Goal: Find specific page/section: Find specific page/section

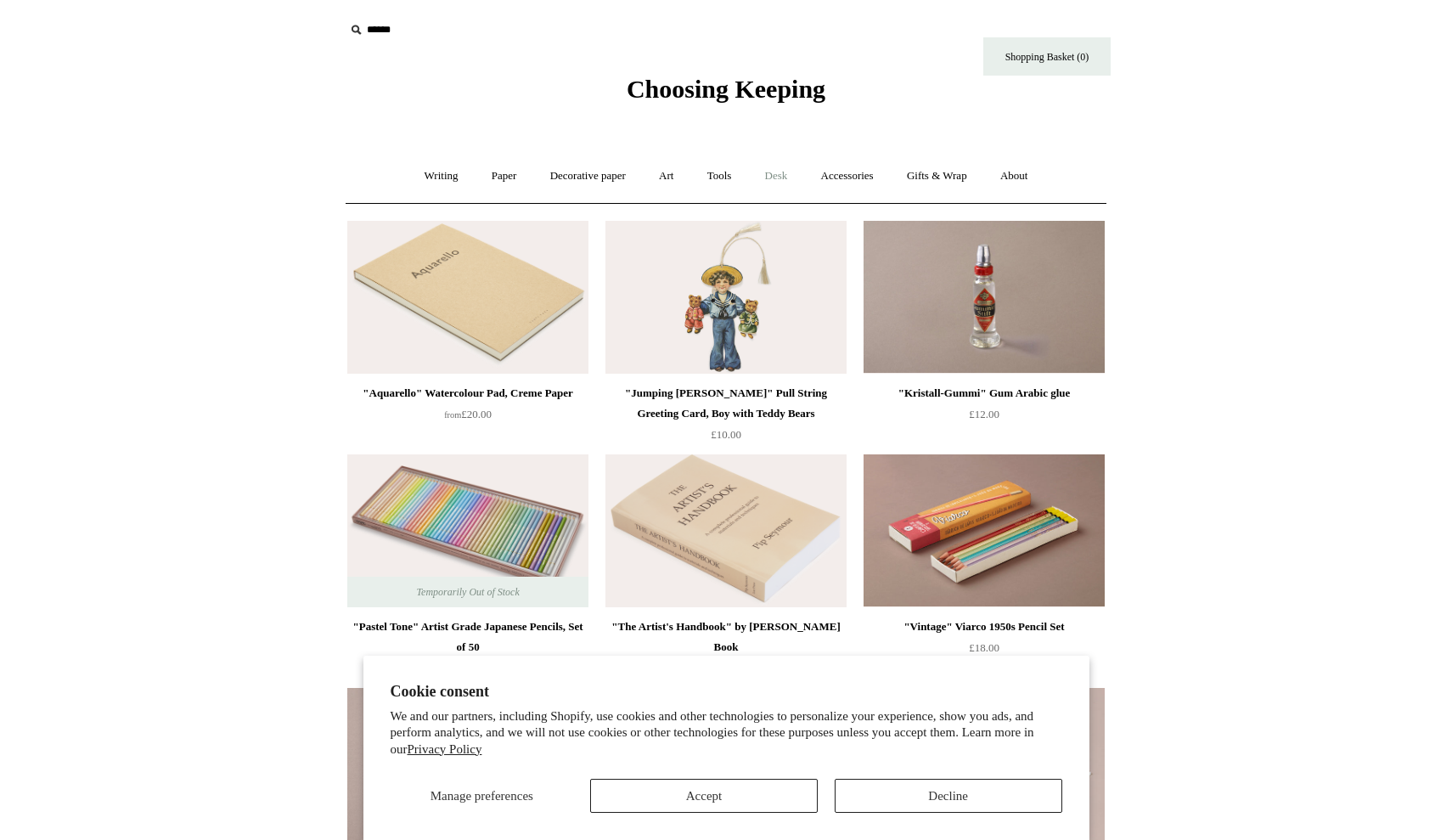
click at [784, 180] on link "Desk +" at bounding box center [776, 176] width 54 height 45
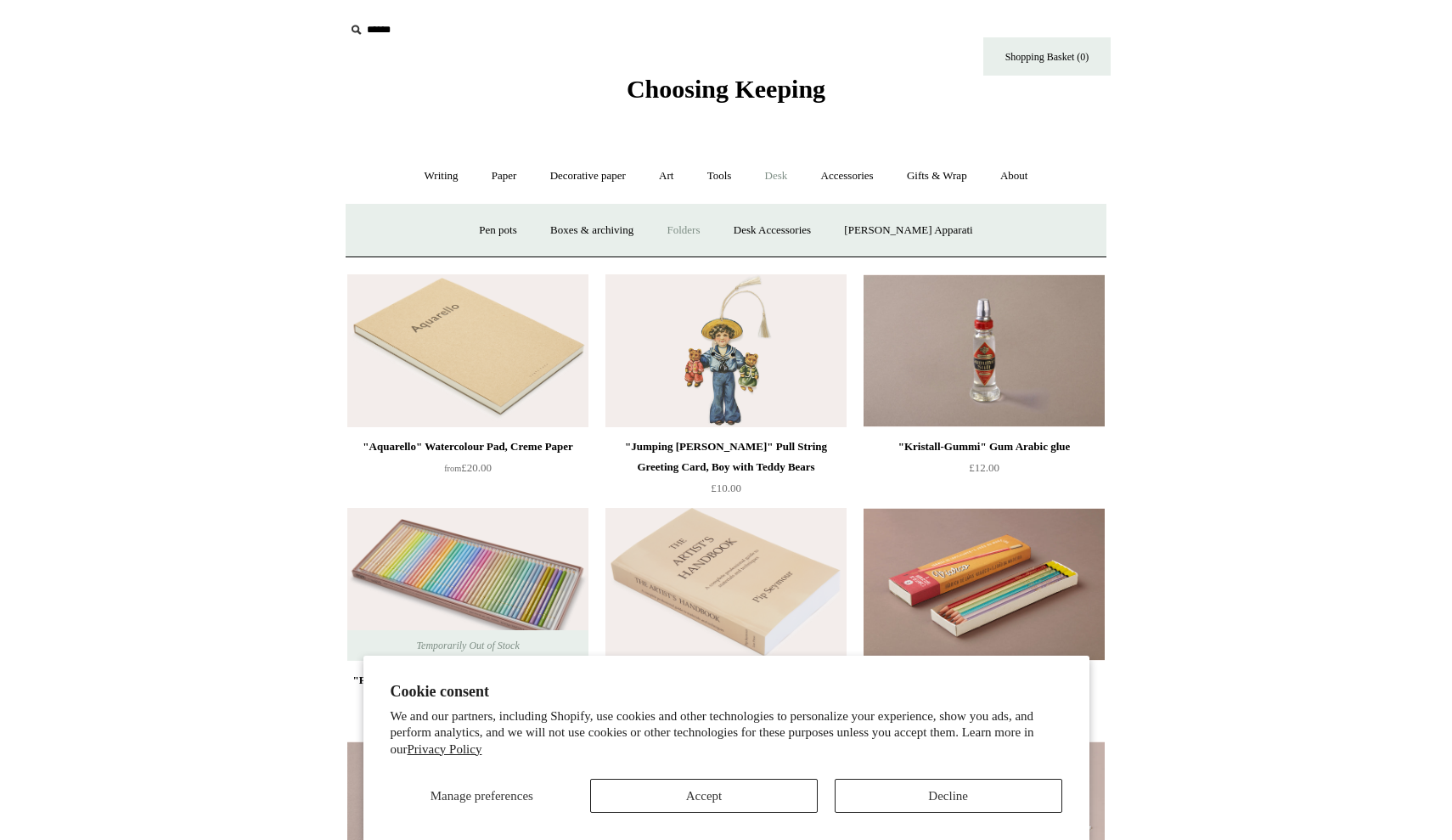
click at [709, 222] on link "Folders" at bounding box center [684, 231] width 64 height 45
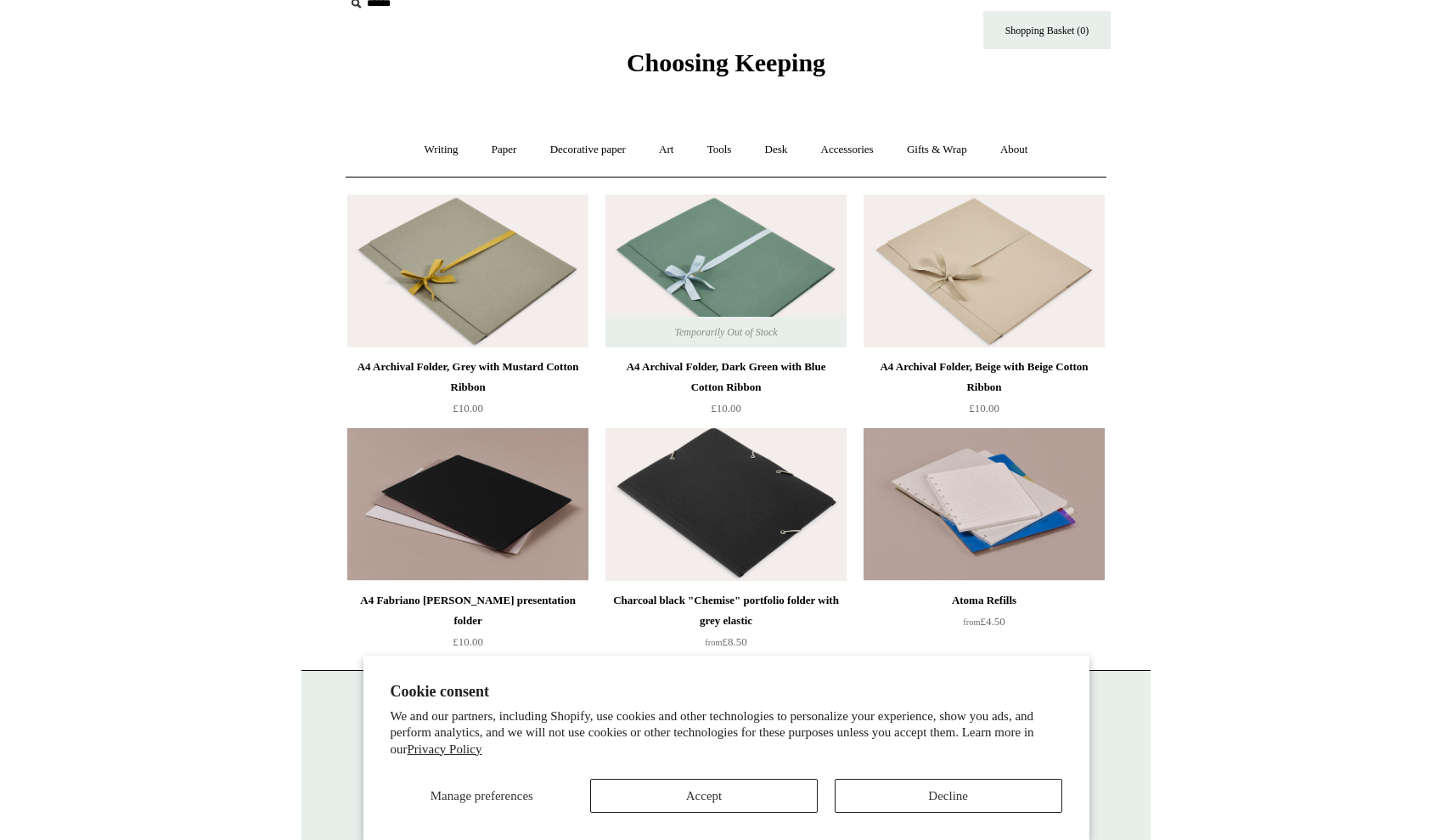
scroll to position [20, 0]
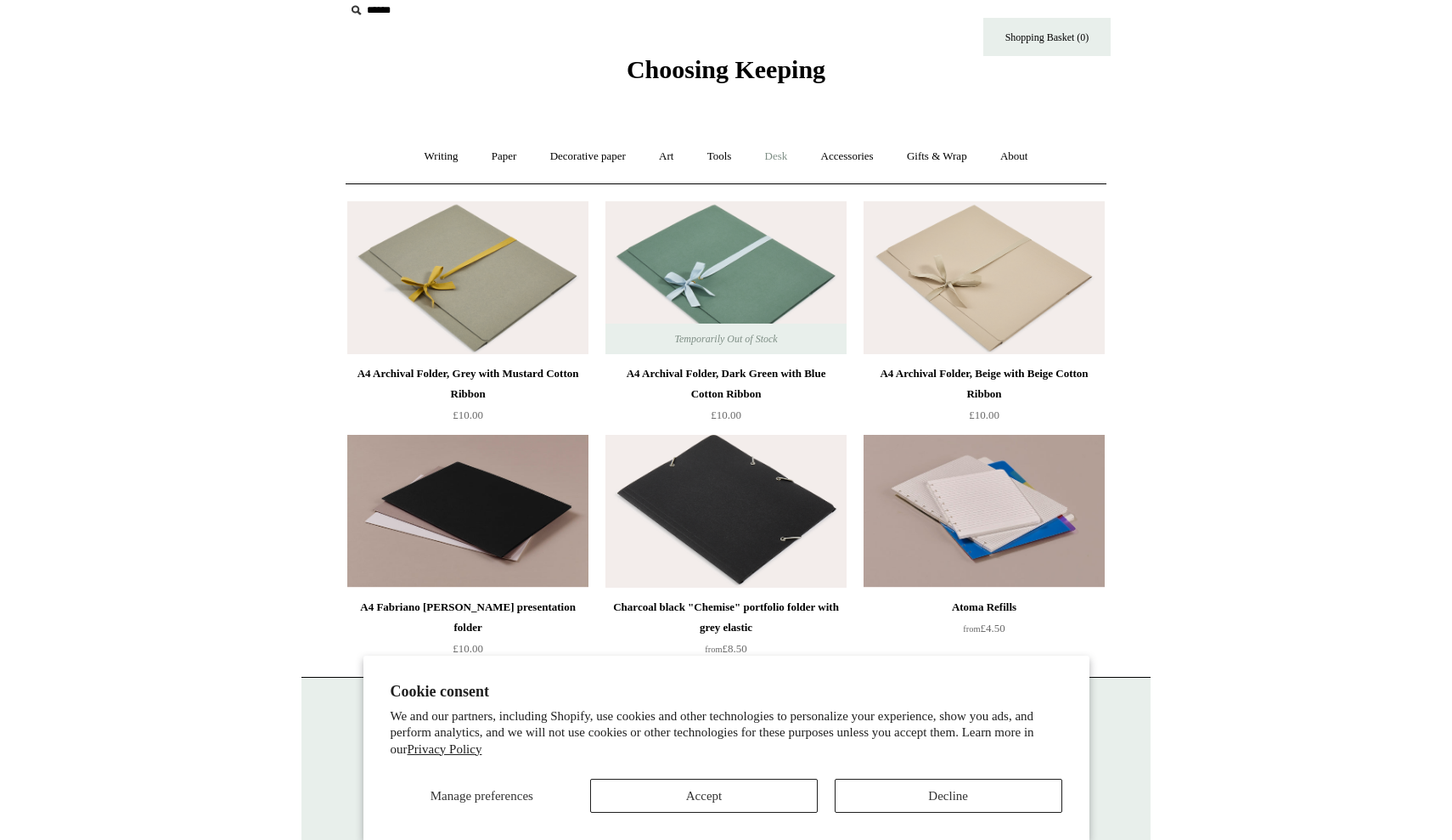
click at [783, 156] on link "Desk +" at bounding box center [776, 157] width 54 height 45
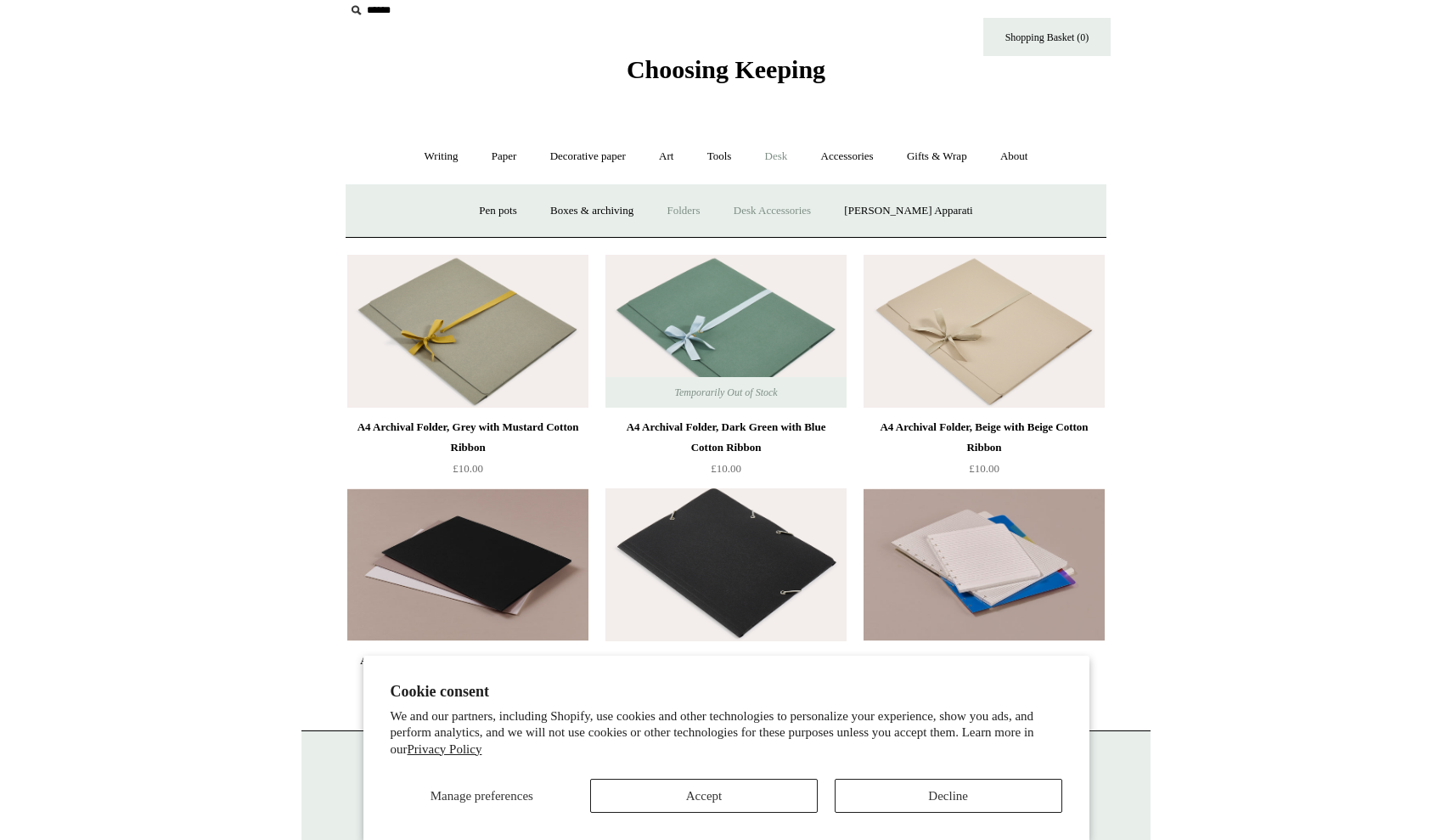
click at [785, 212] on link "Desk Accessories" at bounding box center [772, 212] width 108 height 45
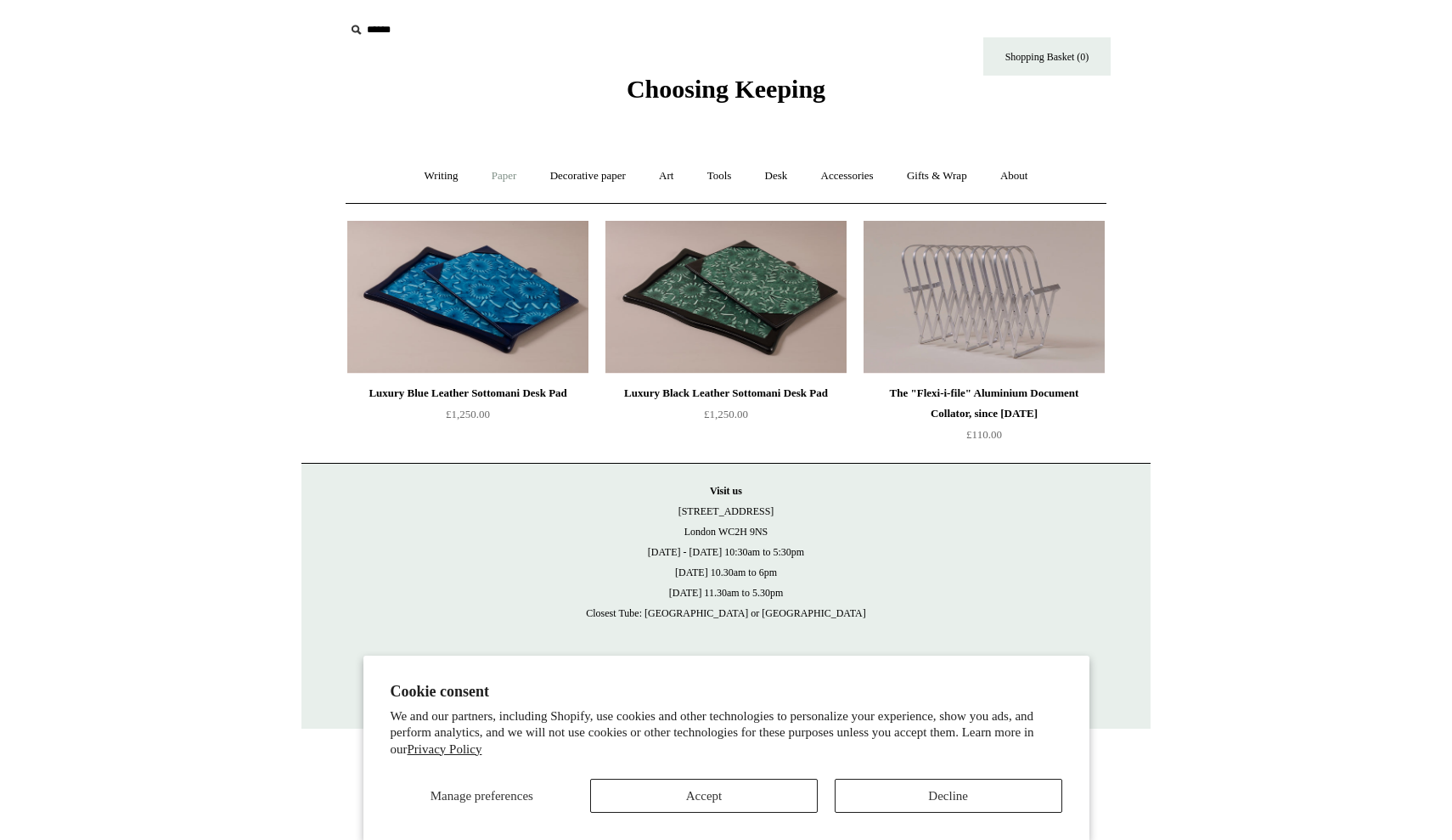
click at [499, 178] on link "Paper +" at bounding box center [504, 176] width 56 height 45
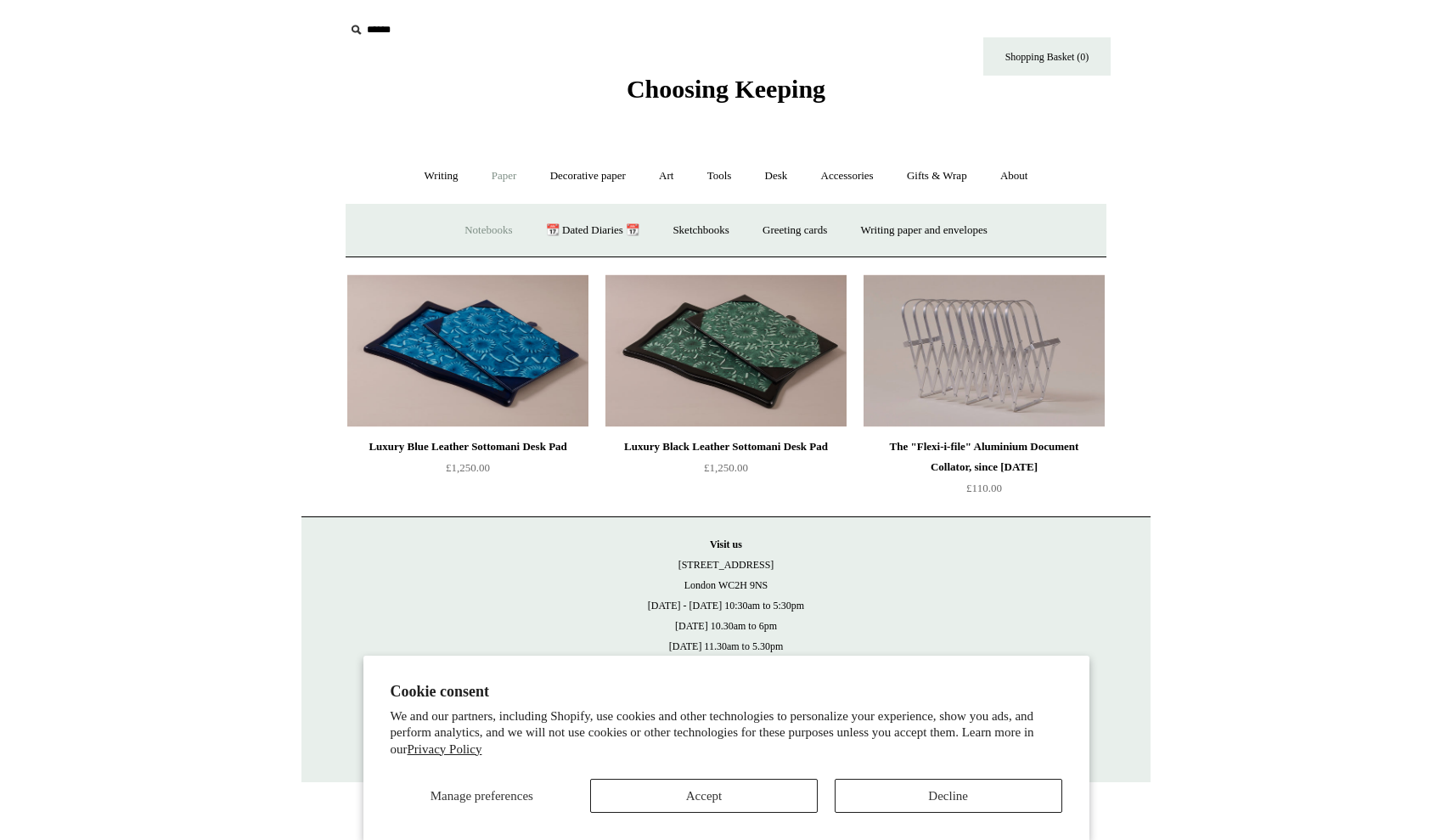
click at [465, 228] on link "Notebooks +" at bounding box center [489, 231] width 78 height 45
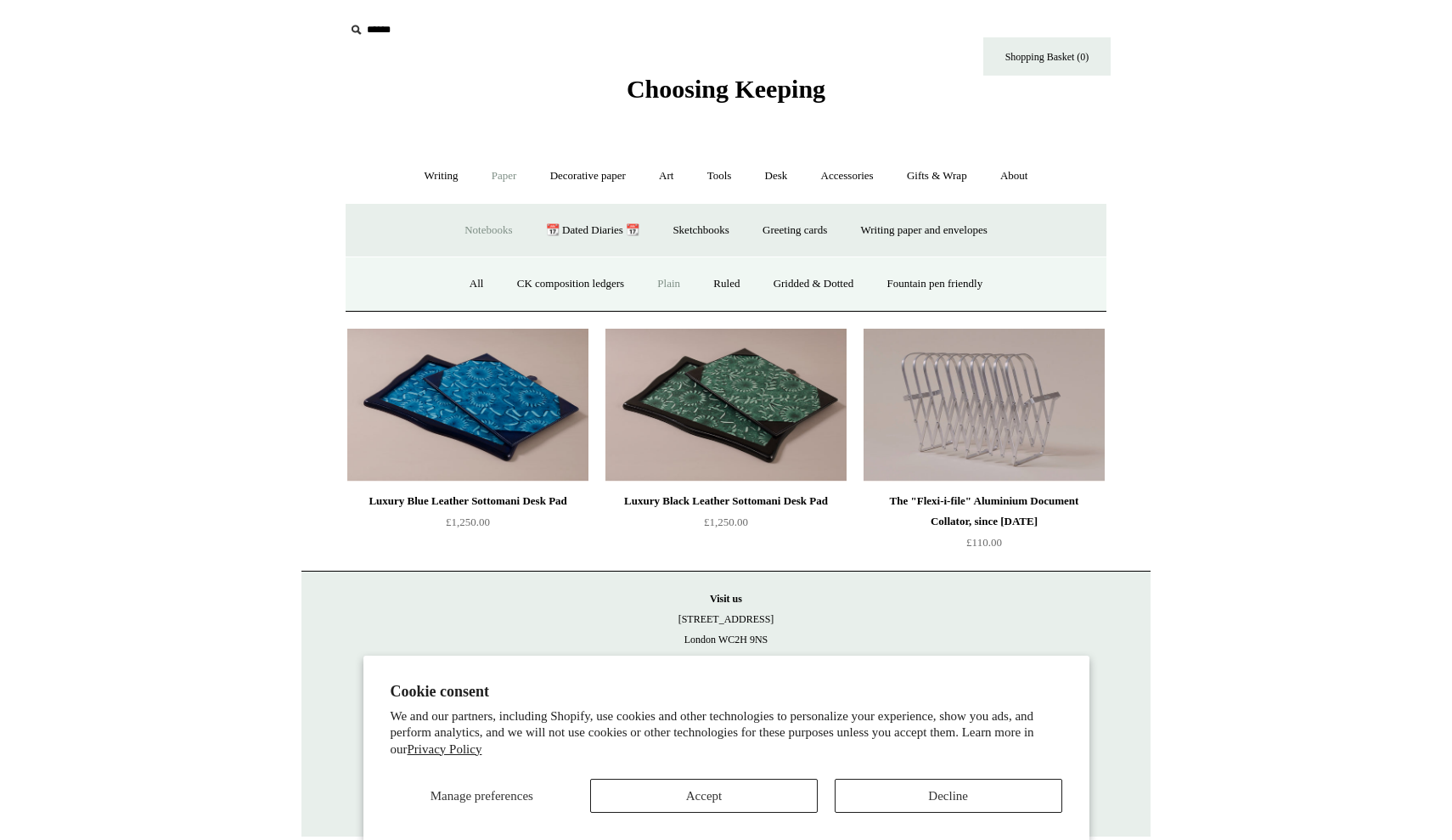
click at [661, 282] on link "Plain" at bounding box center [668, 284] width 54 height 45
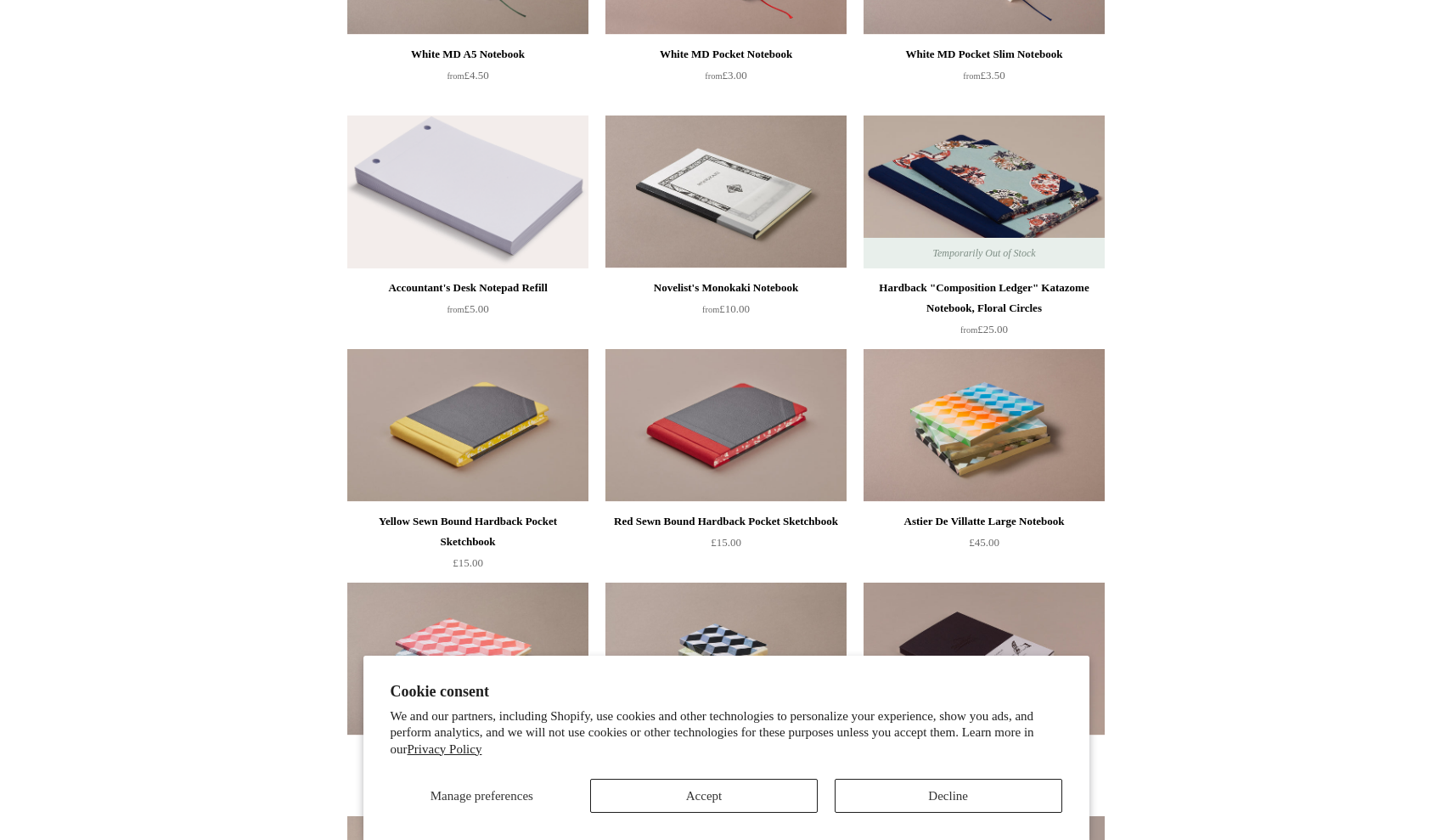
scroll to position [1268, 0]
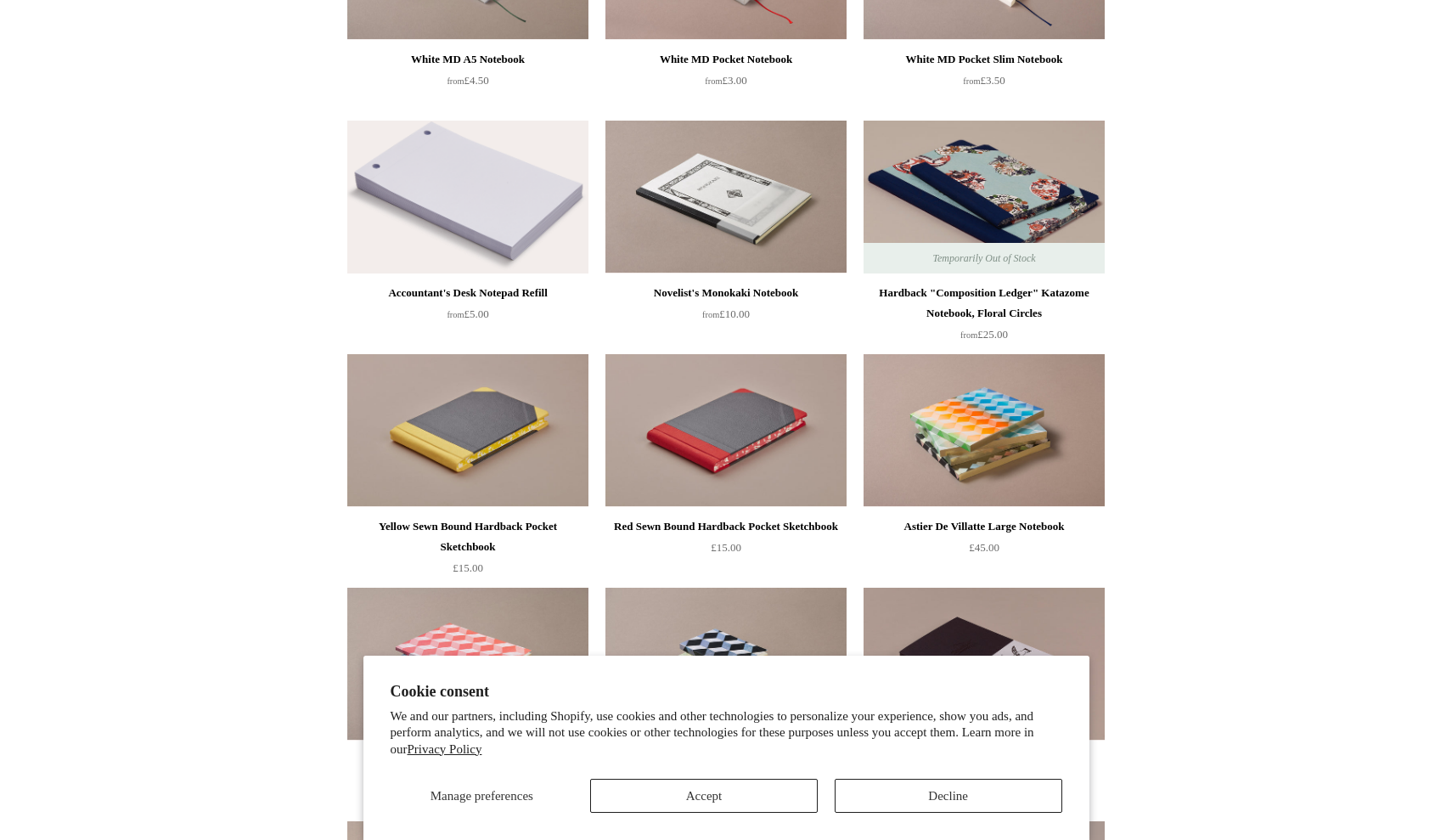
click at [528, 294] on div "Accountant's Desk Notepad Refill" at bounding box center [468, 292] width 232 height 20
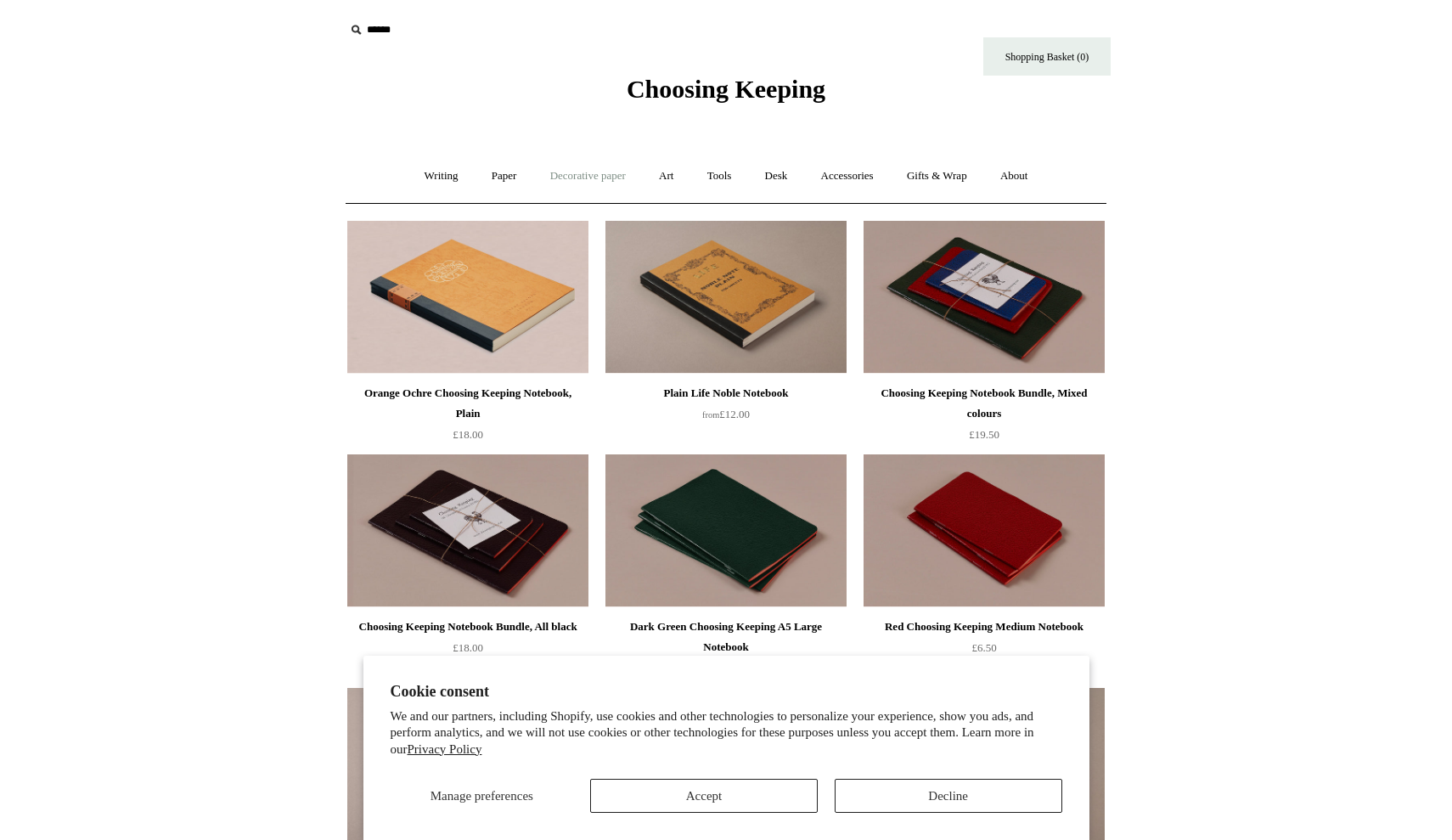
scroll to position [0, 0]
click at [723, 180] on link "Tools +" at bounding box center [719, 176] width 55 height 45
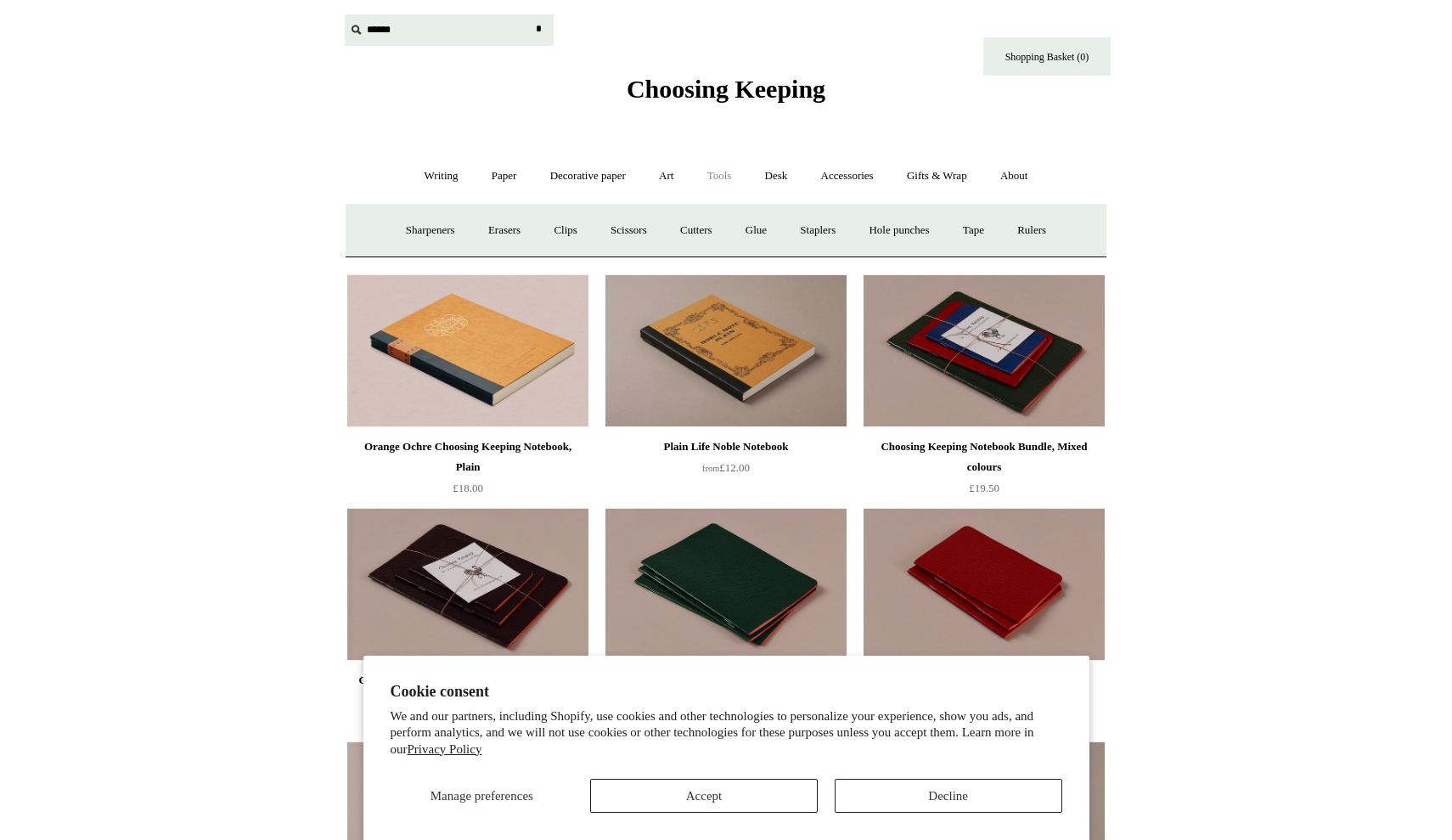
click at [381, 31] on input "text" at bounding box center [449, 30] width 209 height 32
type input "********"
click at [538, 29] on input "*" at bounding box center [538, 29] width 17 height 30
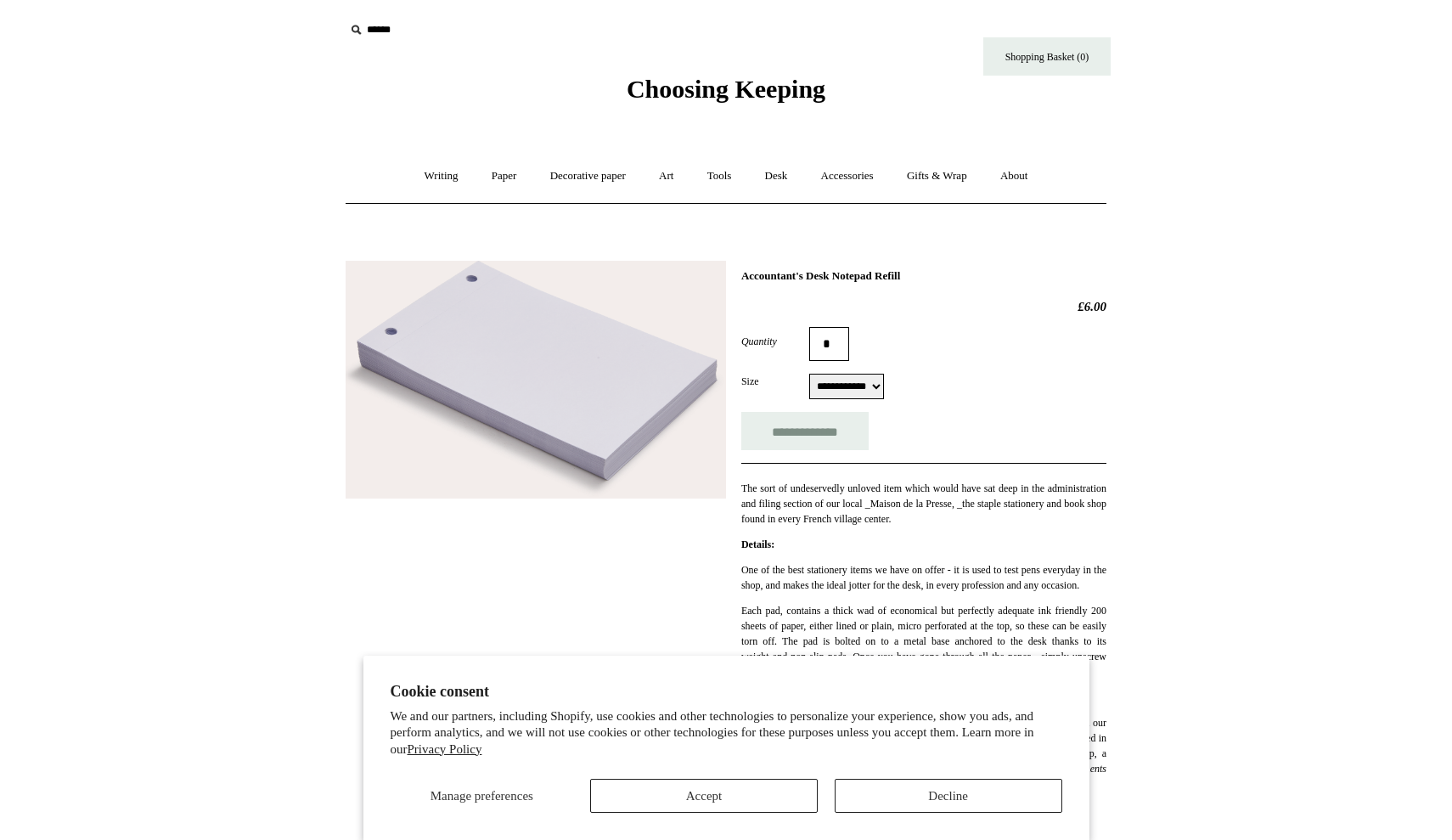
select select "**********"
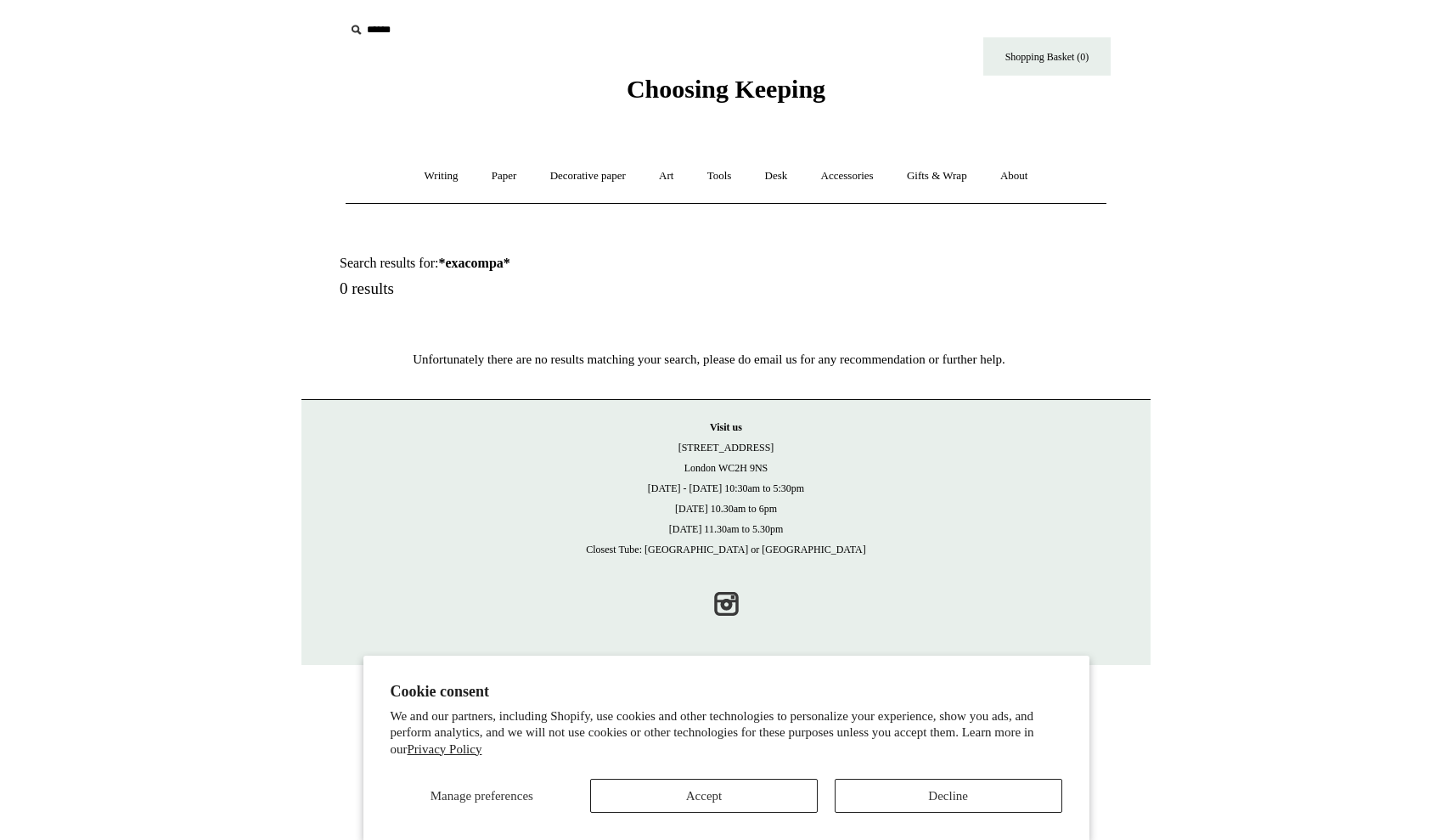
click at [404, 37] on input "text" at bounding box center [449, 30] width 209 height 32
type input "********"
click at [538, 29] on input "*" at bounding box center [538, 29] width 17 height 30
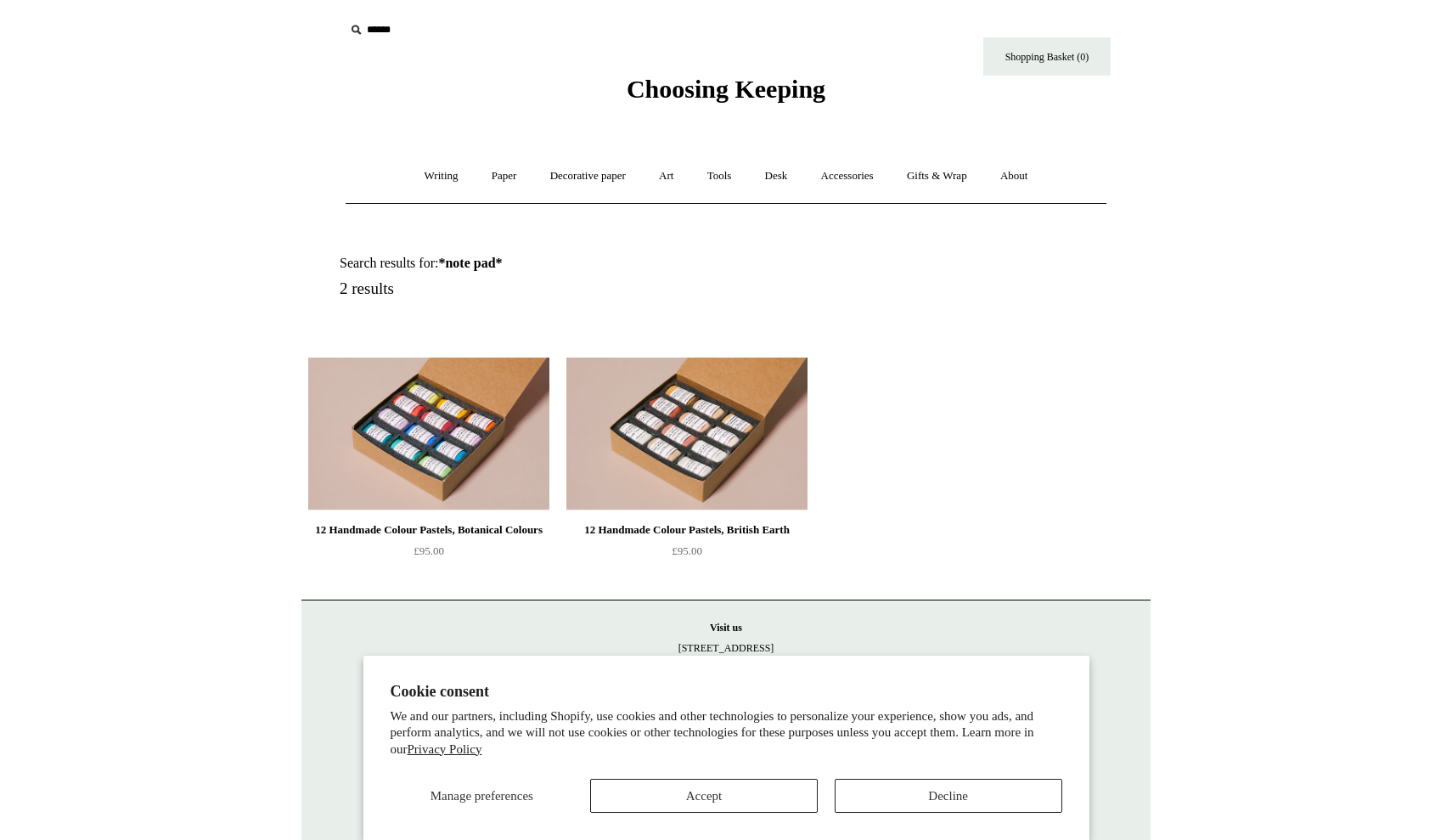
click at [378, 28] on input "text" at bounding box center [449, 30] width 209 height 32
type input "*"
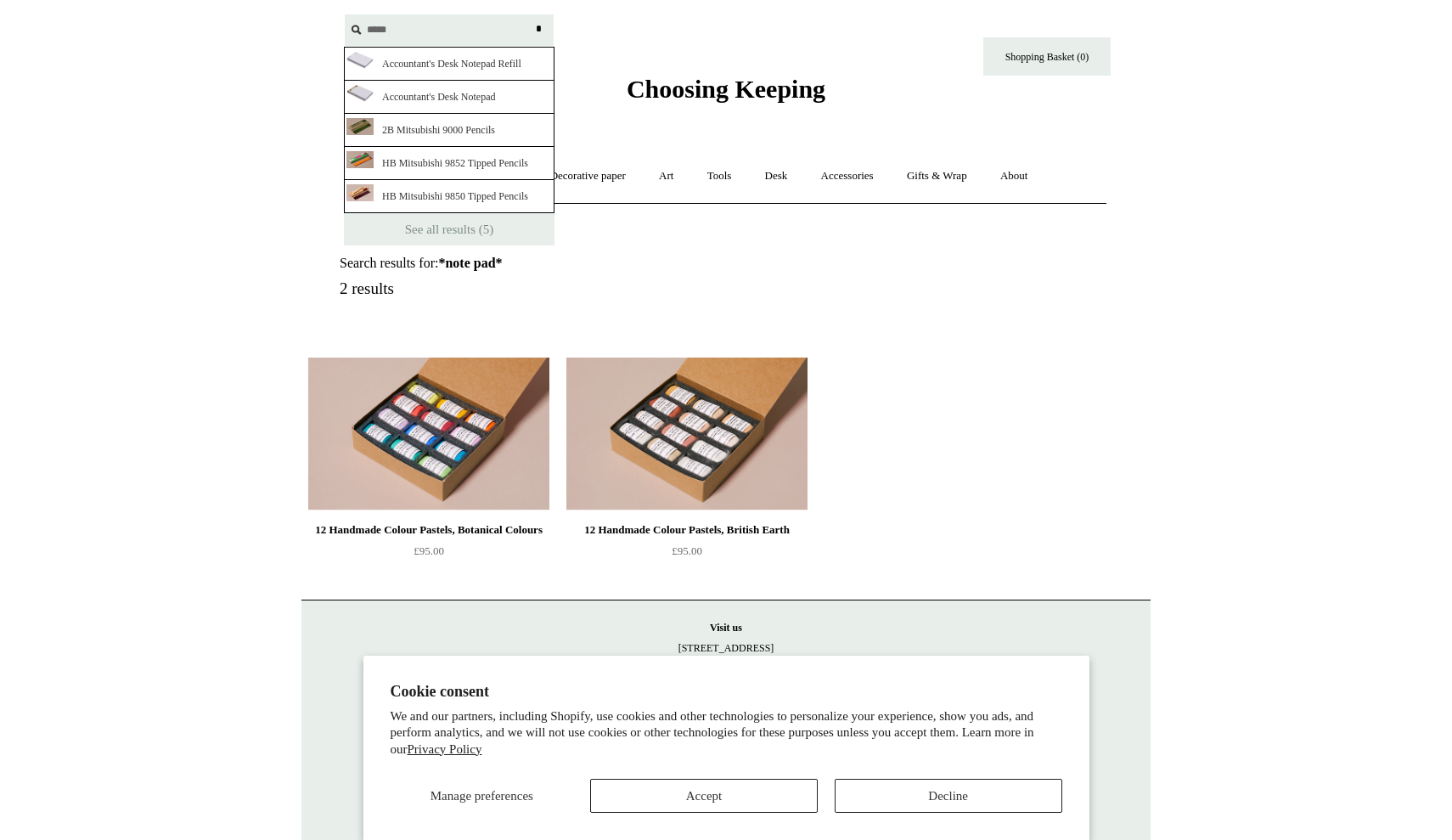
type input "*******"
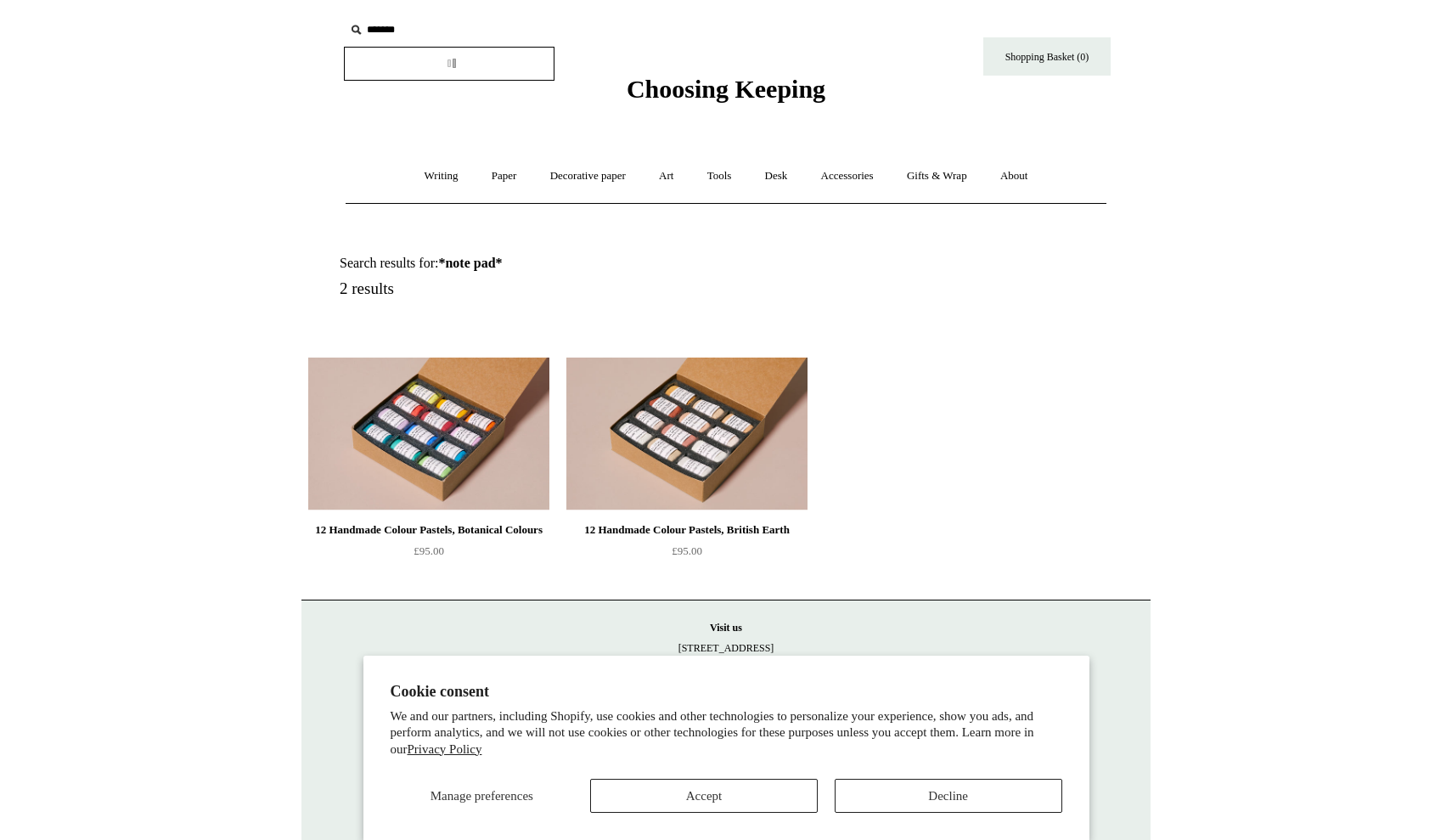
drag, startPoint x: 385, startPoint y: 56, endPoint x: 443, endPoint y: 97, distance: 71.0
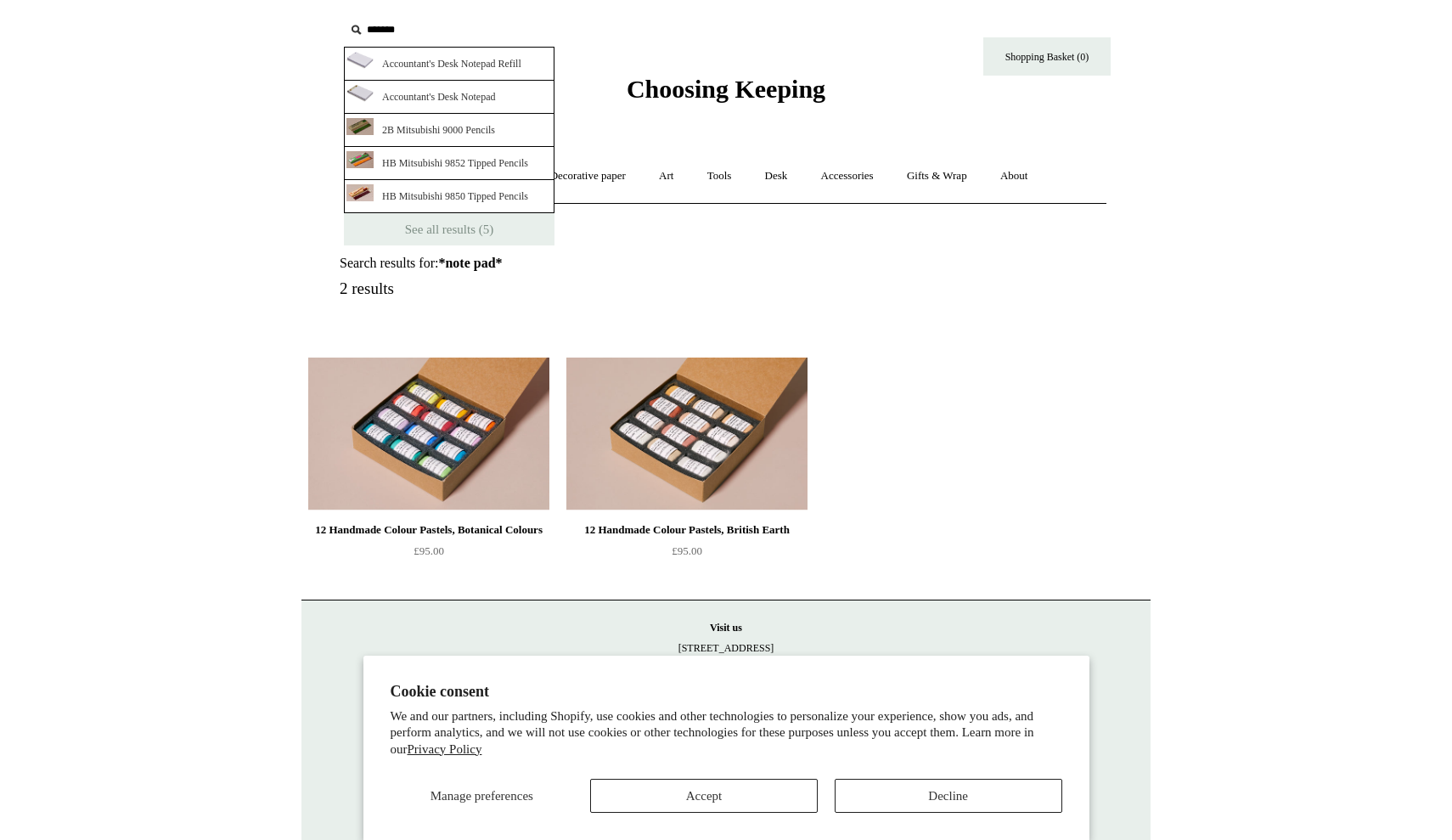
click at [456, 97] on link "Accountant's Desk Notepad" at bounding box center [449, 97] width 211 height 33
